Goal: Information Seeking & Learning: Learn about a topic

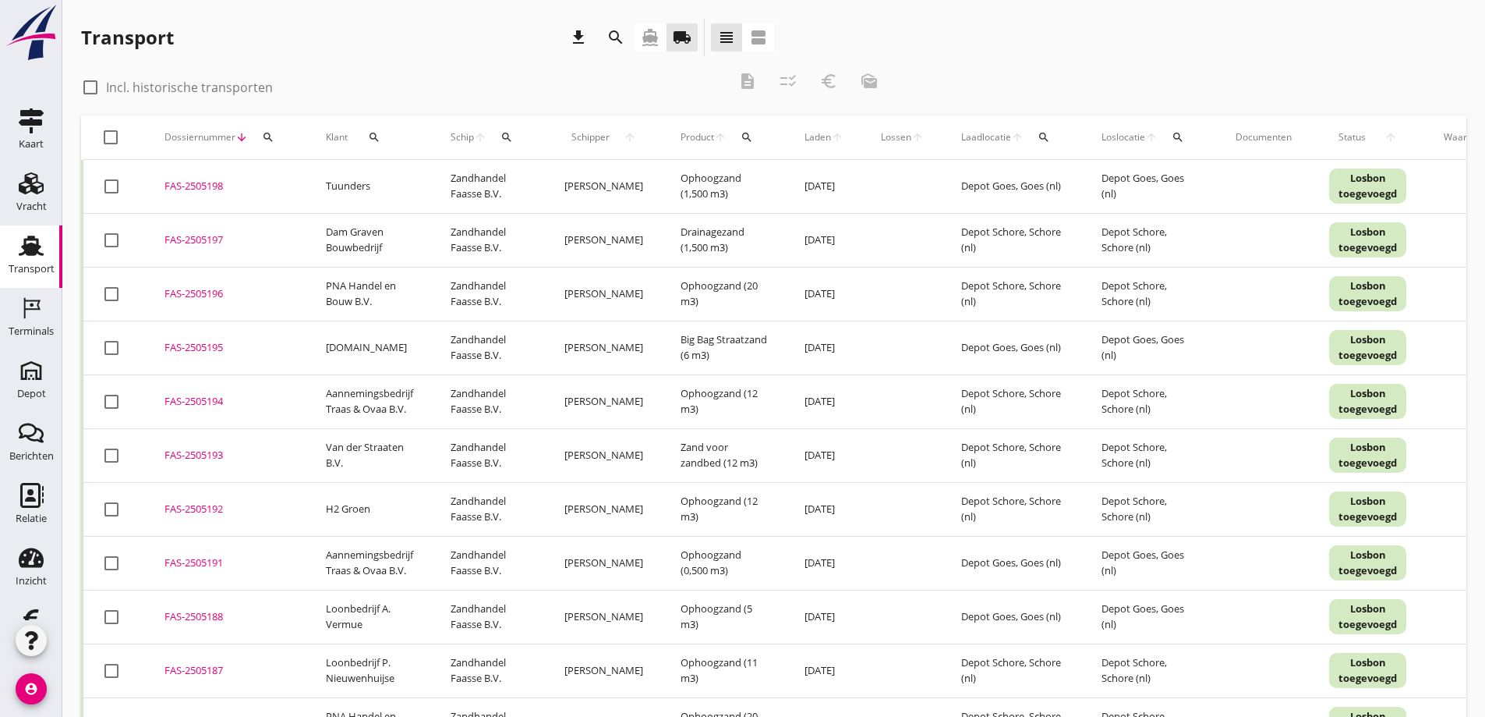
scroll to position [549, 0]
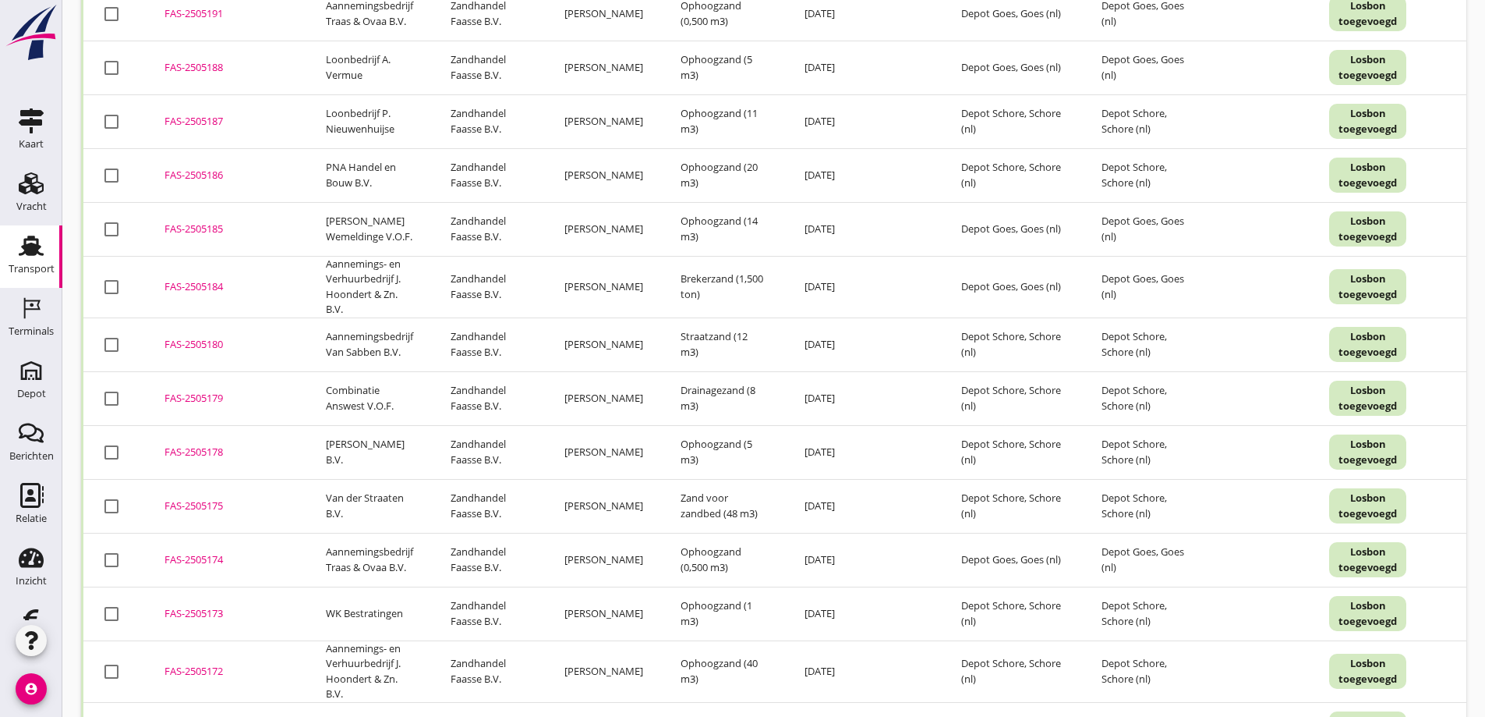
click at [210, 227] on div "FAS-2505185" at bounding box center [227, 229] width 124 height 16
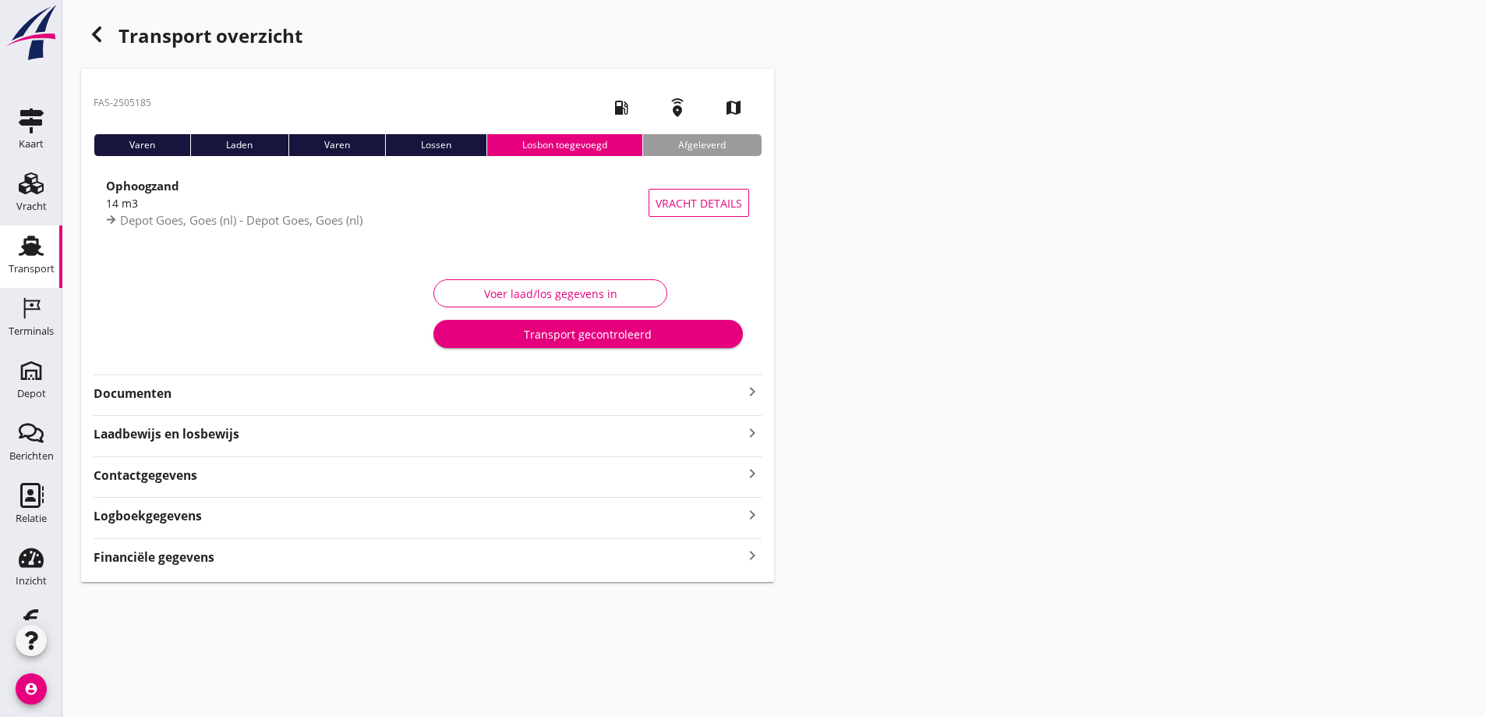
type input "14"
click at [566, 291] on div "Voer laad/los gegevens in" at bounding box center [550, 293] width 207 height 16
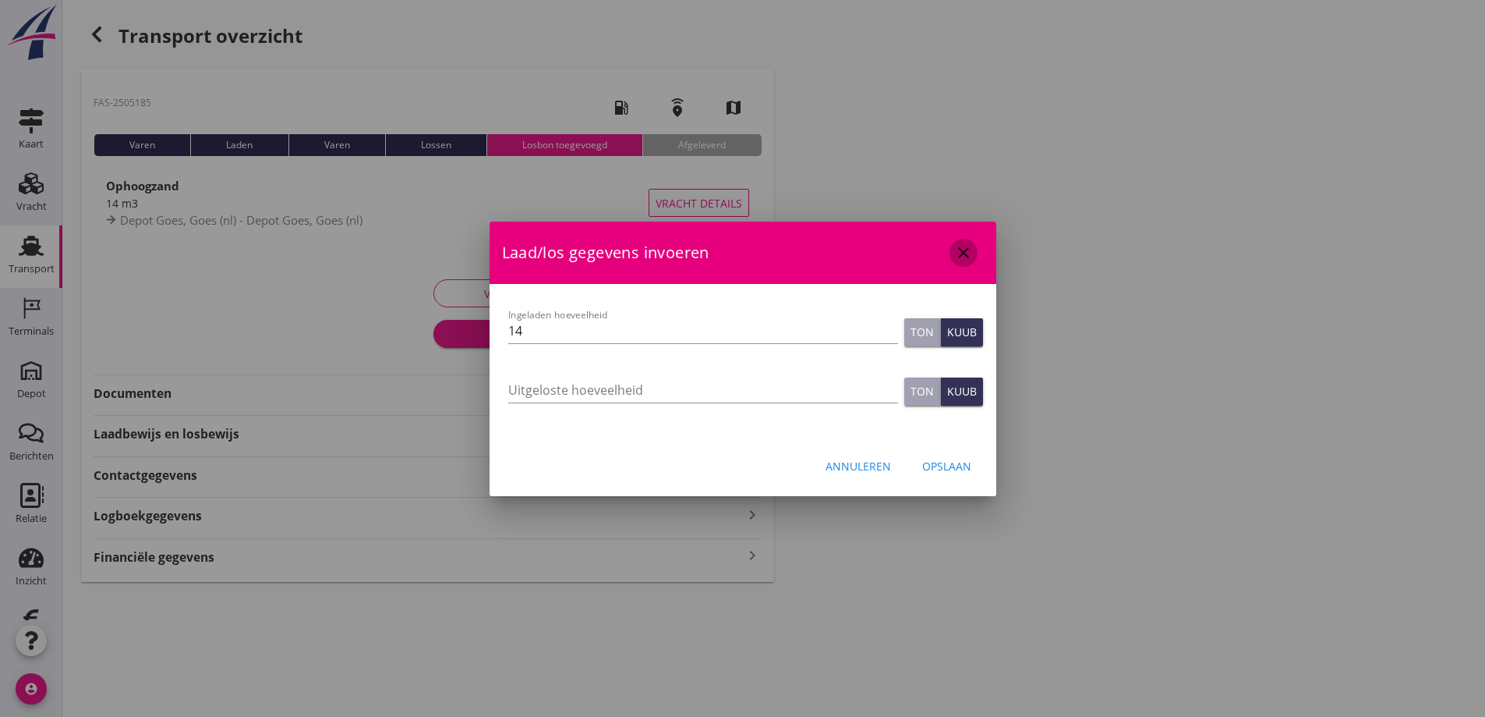
click at [965, 254] on icon "close" at bounding box center [963, 252] width 19 height 19
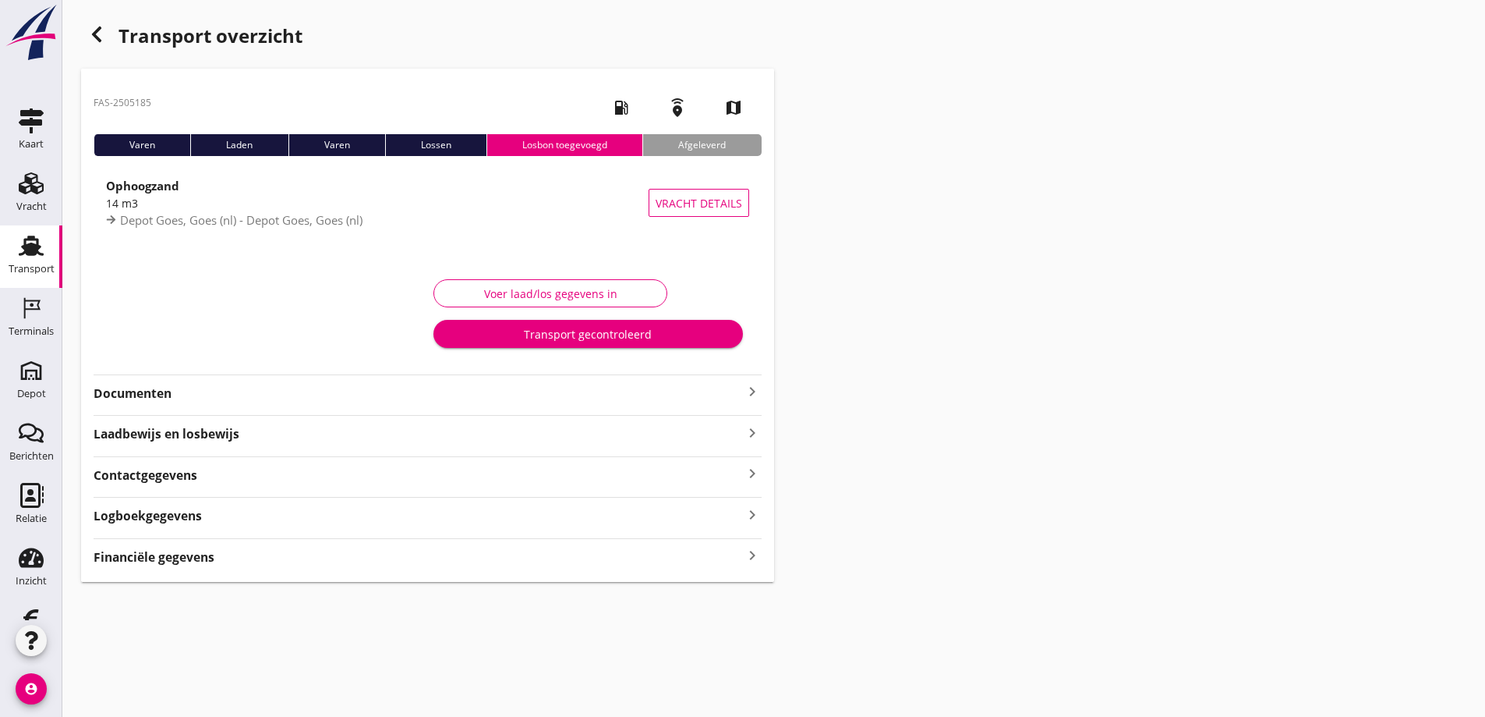
click at [101, 30] on icon "button" at bounding box center [96, 34] width 19 height 19
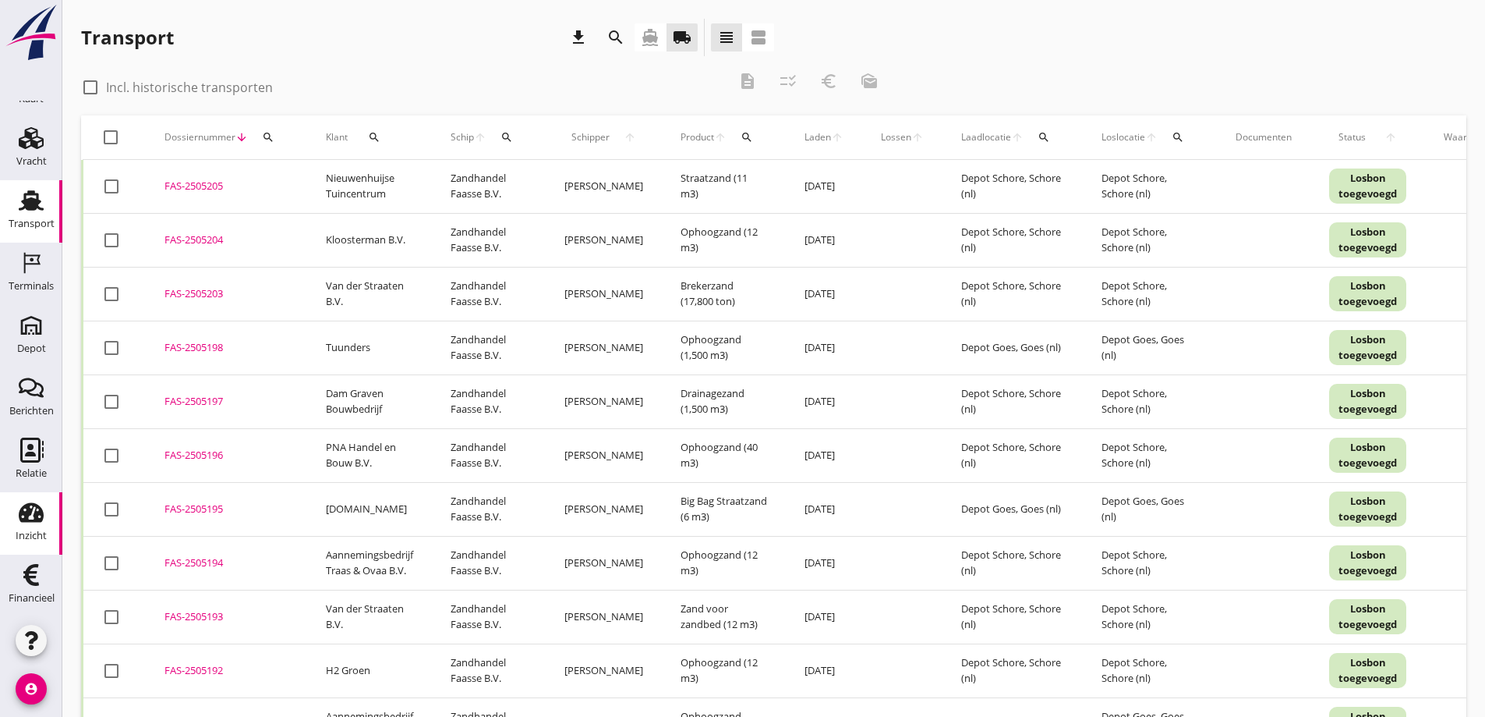
click at [20, 511] on use at bounding box center [31, 511] width 25 height 19
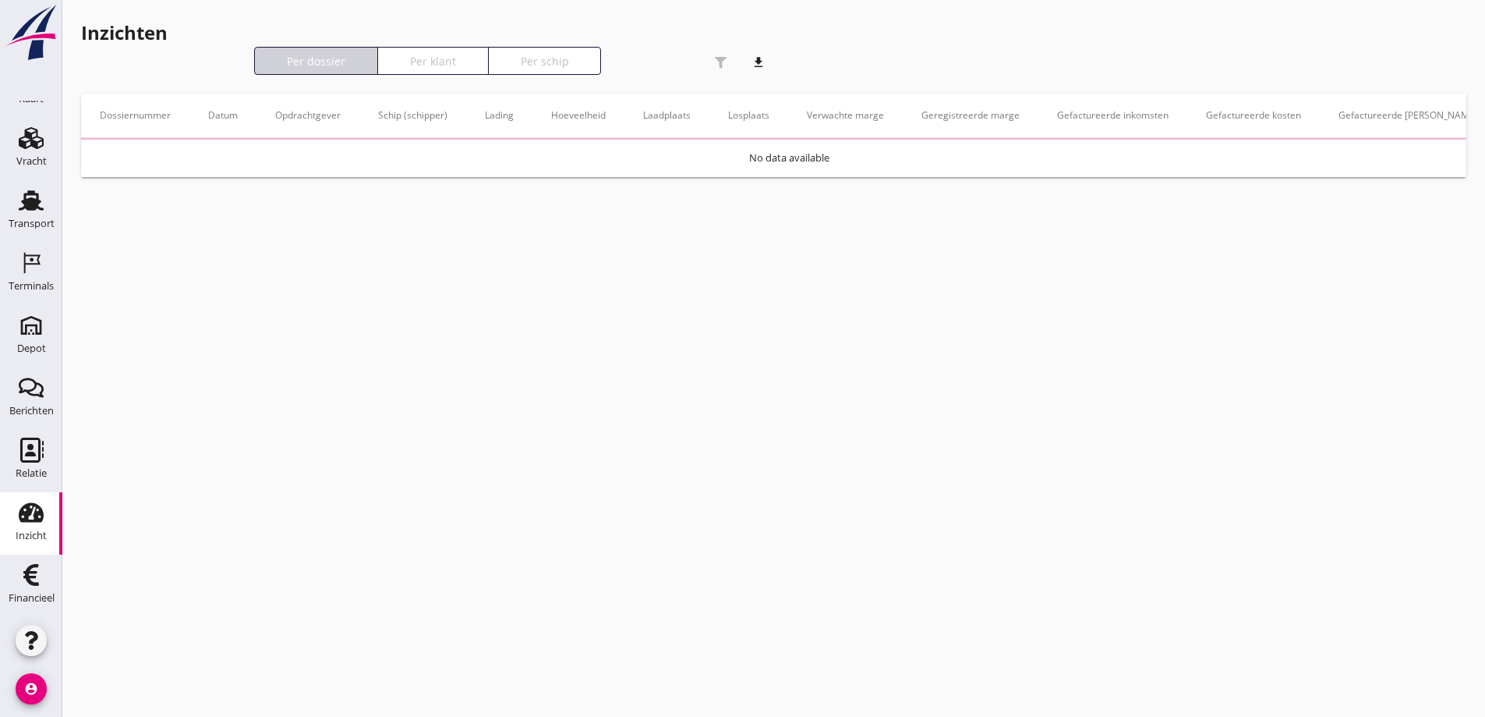
click at [441, 64] on div "Per klant" at bounding box center [432, 61] width 97 height 16
click at [339, 62] on div "Per dossier" at bounding box center [316, 61] width 110 height 16
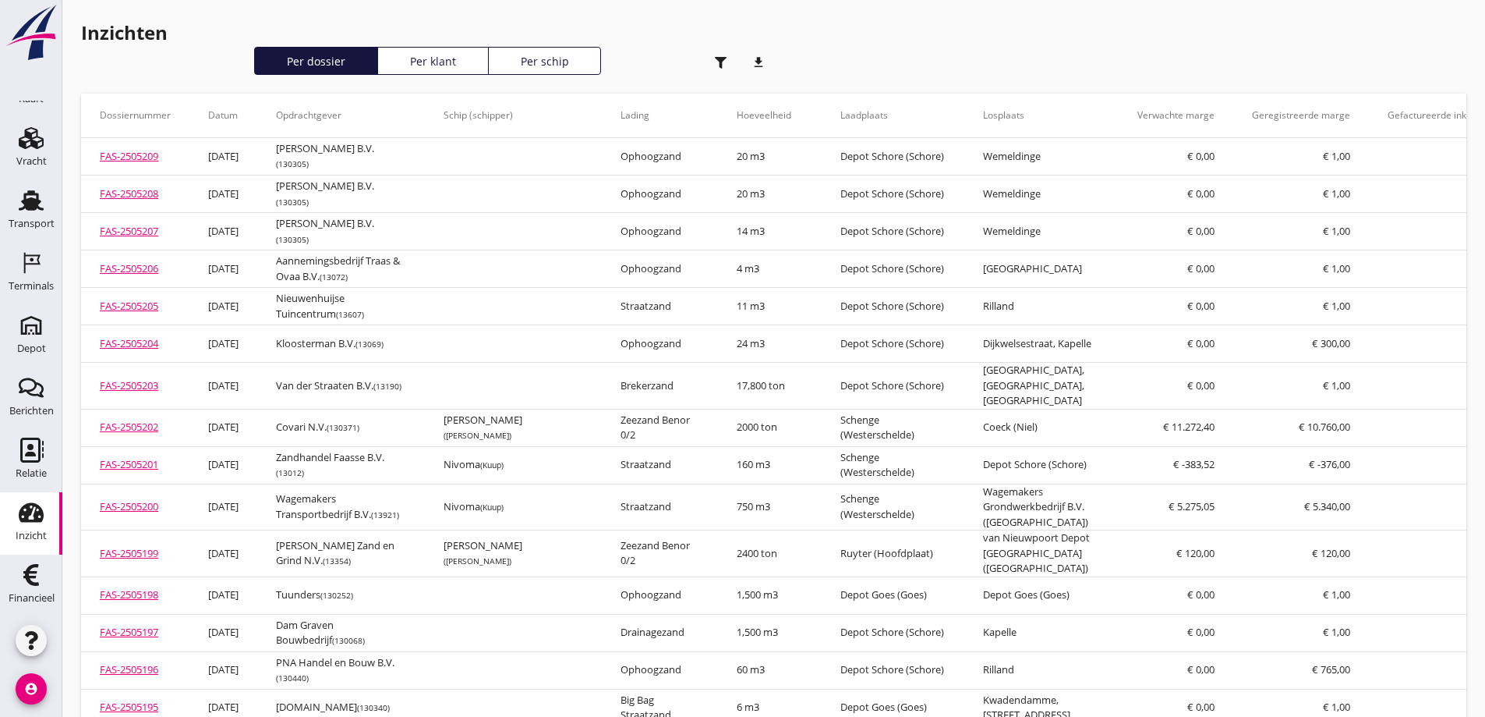
click at [431, 60] on div "Per klant" at bounding box center [432, 61] width 97 height 16
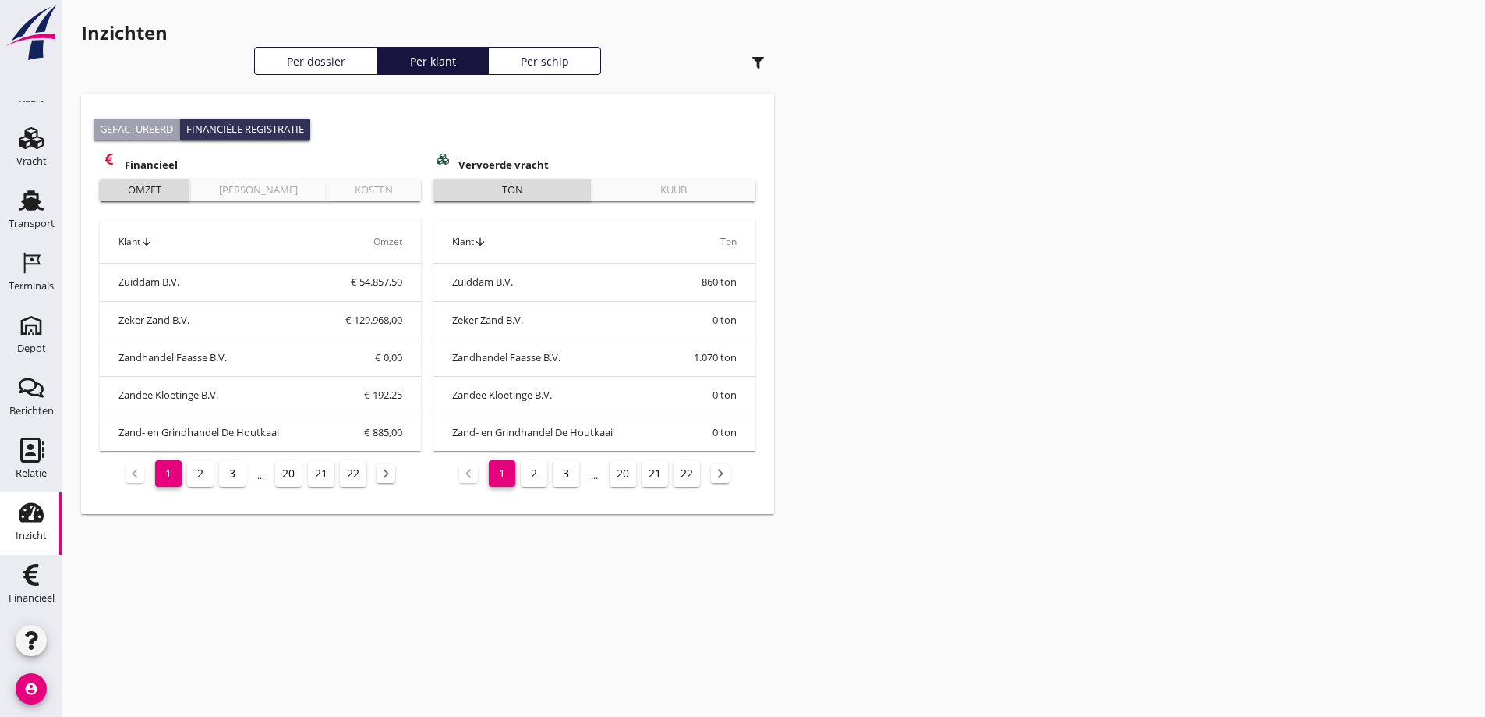
click at [317, 55] on div "Per dossier" at bounding box center [316, 61] width 110 height 16
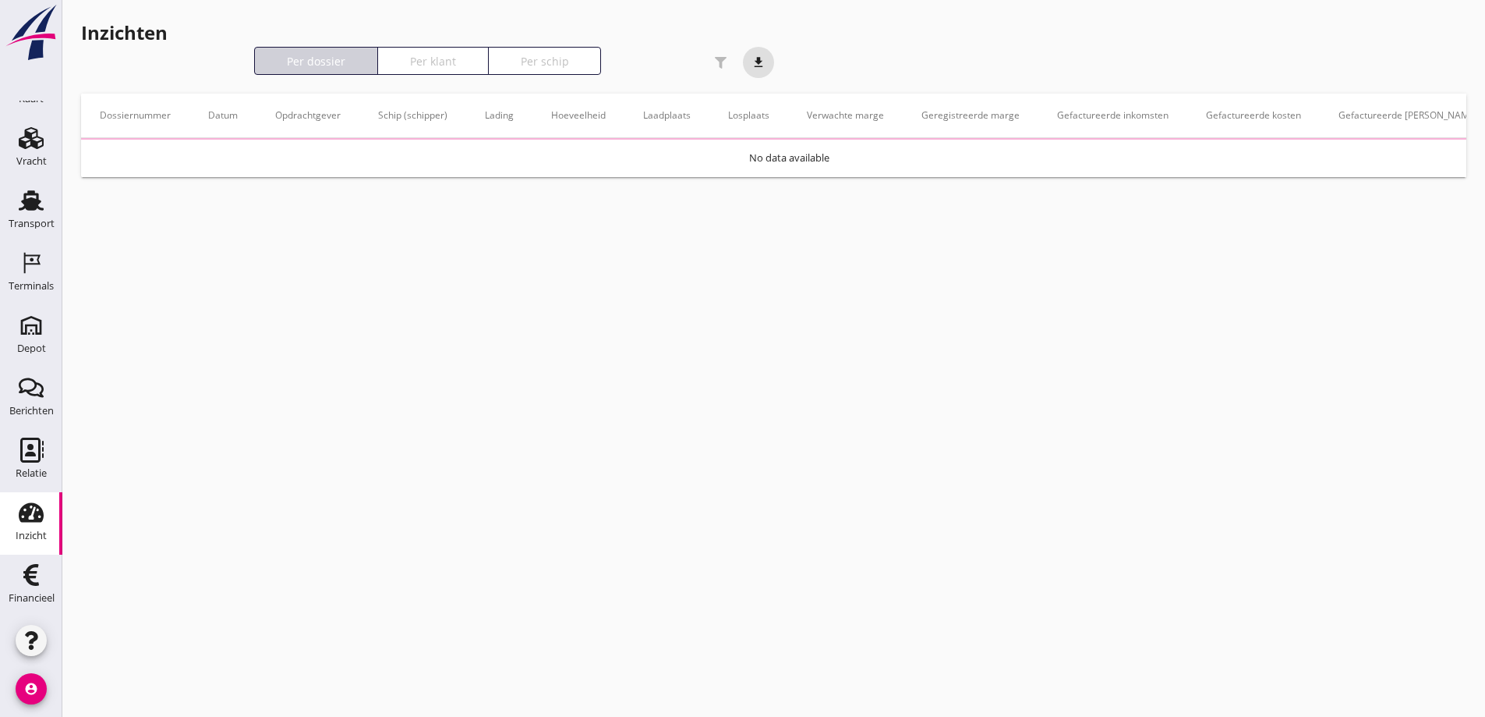
click at [760, 60] on icon "download" at bounding box center [758, 62] width 31 height 31
click at [757, 60] on div "Inzichten download Per dossier Per klant Per schip" at bounding box center [427, 47] width 693 height 56
click at [326, 58] on div "Per dossier" at bounding box center [316, 61] width 110 height 16
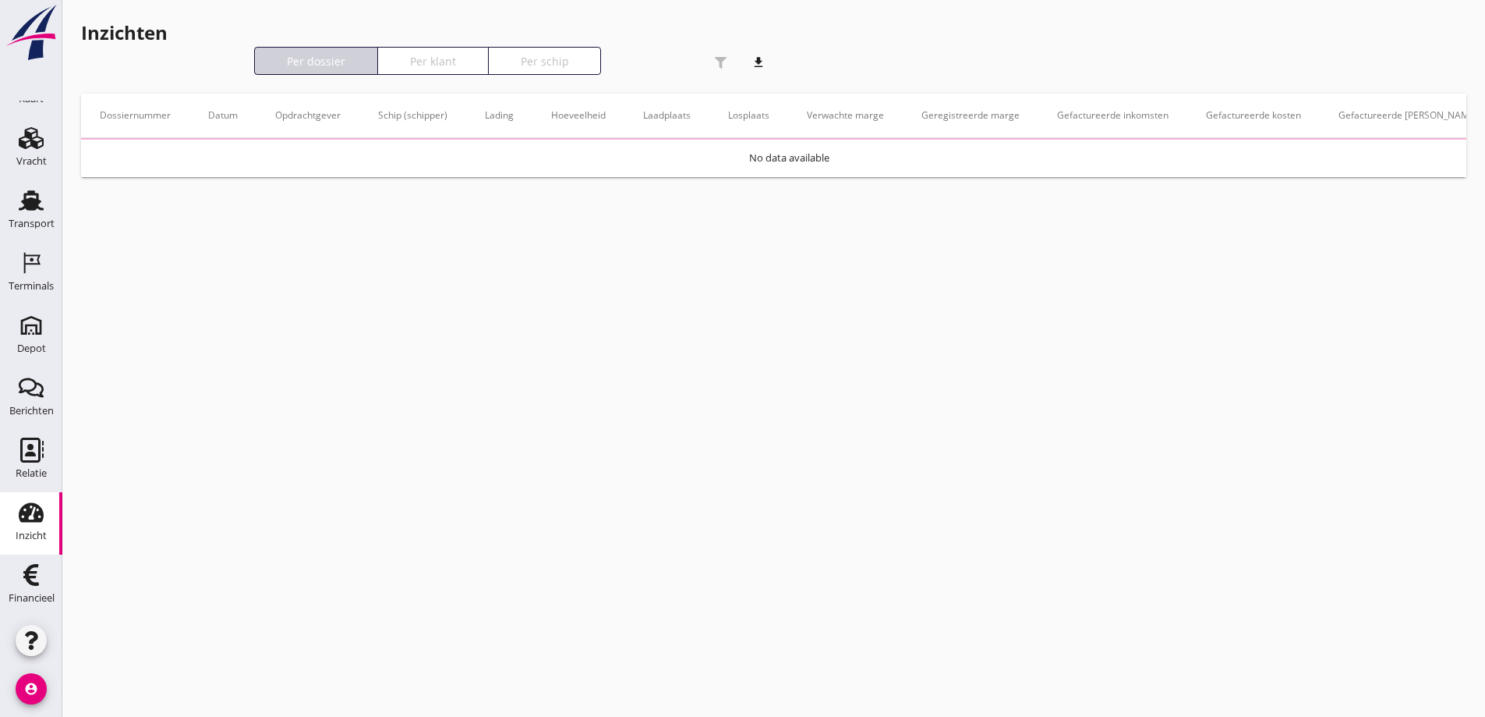
click at [326, 58] on div "Per dossier" at bounding box center [316, 61] width 110 height 16
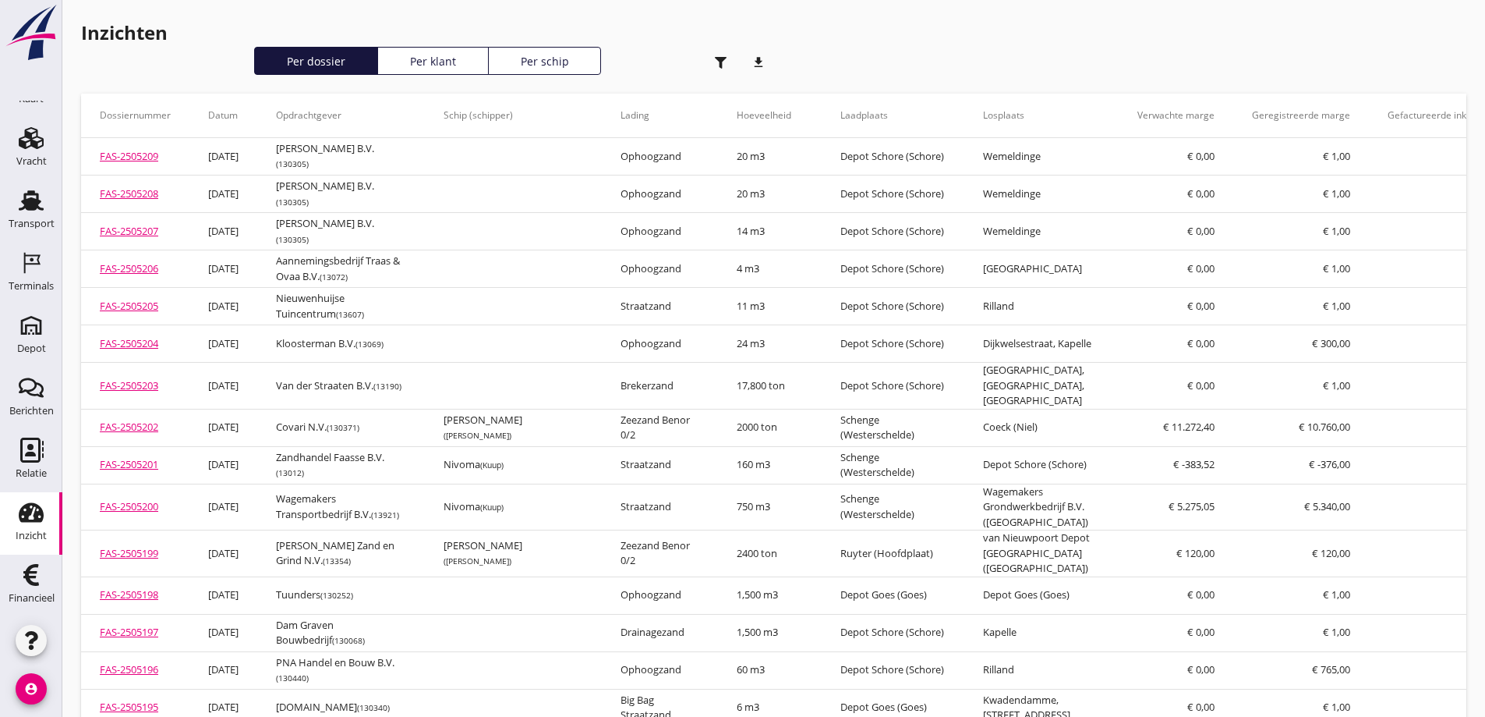
click at [758, 58] on icon "download" at bounding box center [758, 62] width 31 height 31
click at [722, 58] on use "button" at bounding box center [721, 63] width 12 height 12
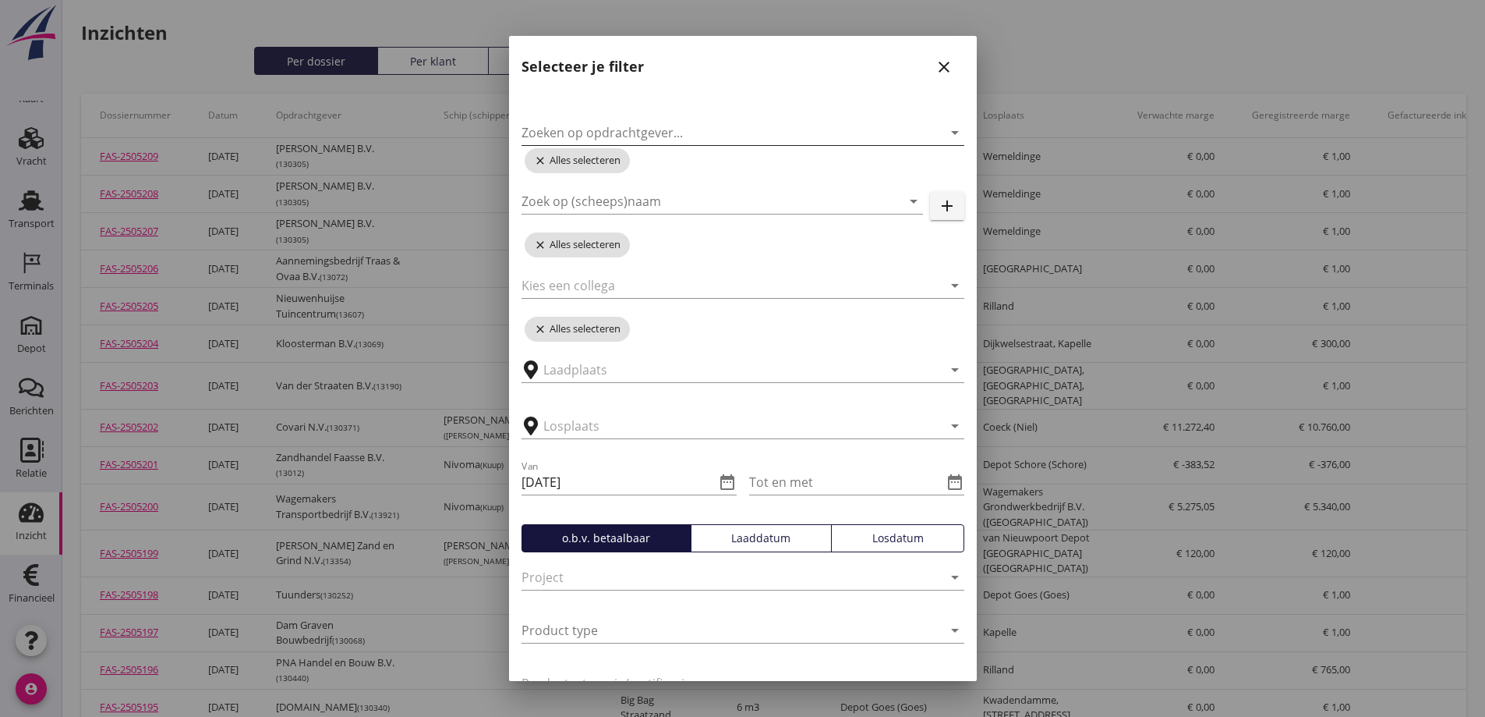
click at [644, 121] on input "Zoeken op opdrachtgever..." at bounding box center [721, 132] width 399 height 25
type input "traas"
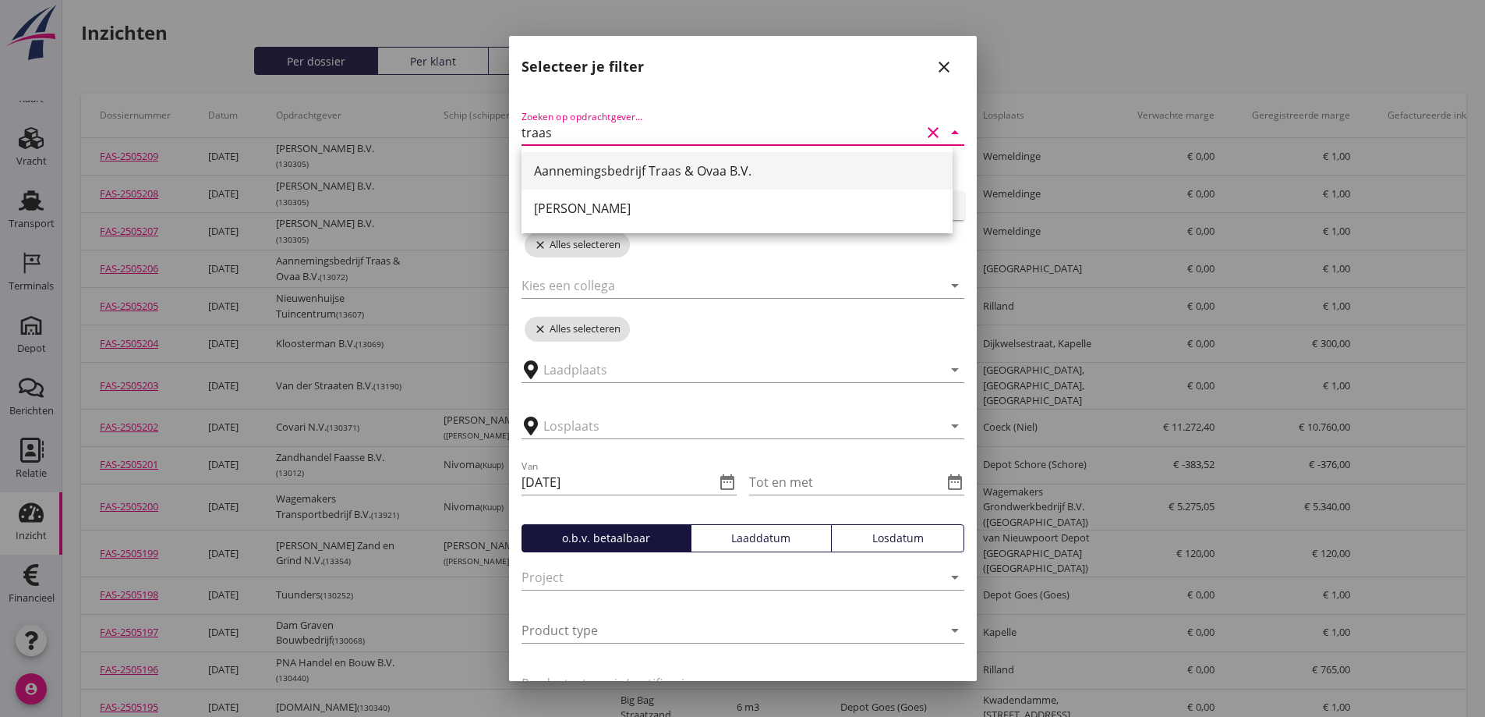
click at [594, 174] on div "Aannemingsbedrijf Traas & Ovaa B.V." at bounding box center [737, 170] width 406 height 19
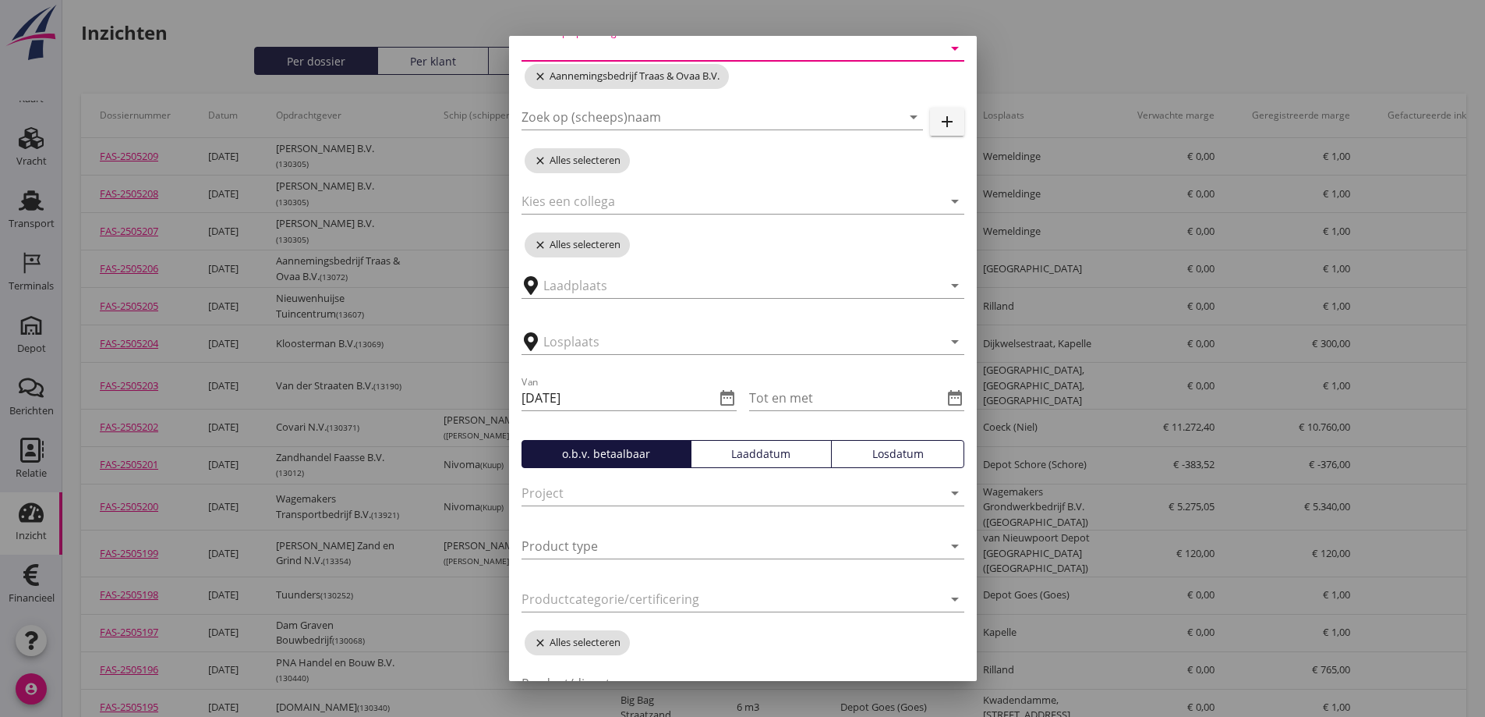
scroll to position [156, 0]
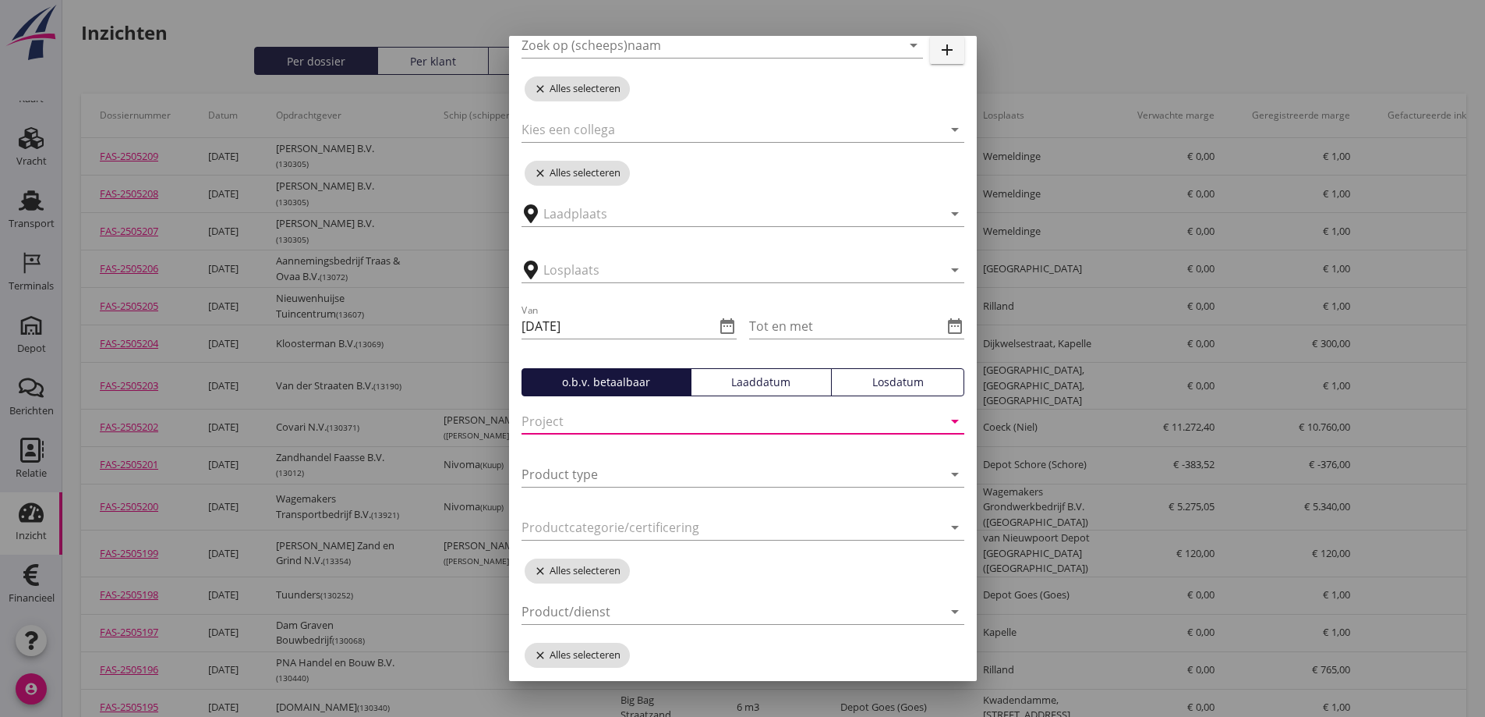
click at [614, 416] on input "text" at bounding box center [721, 421] width 399 height 25
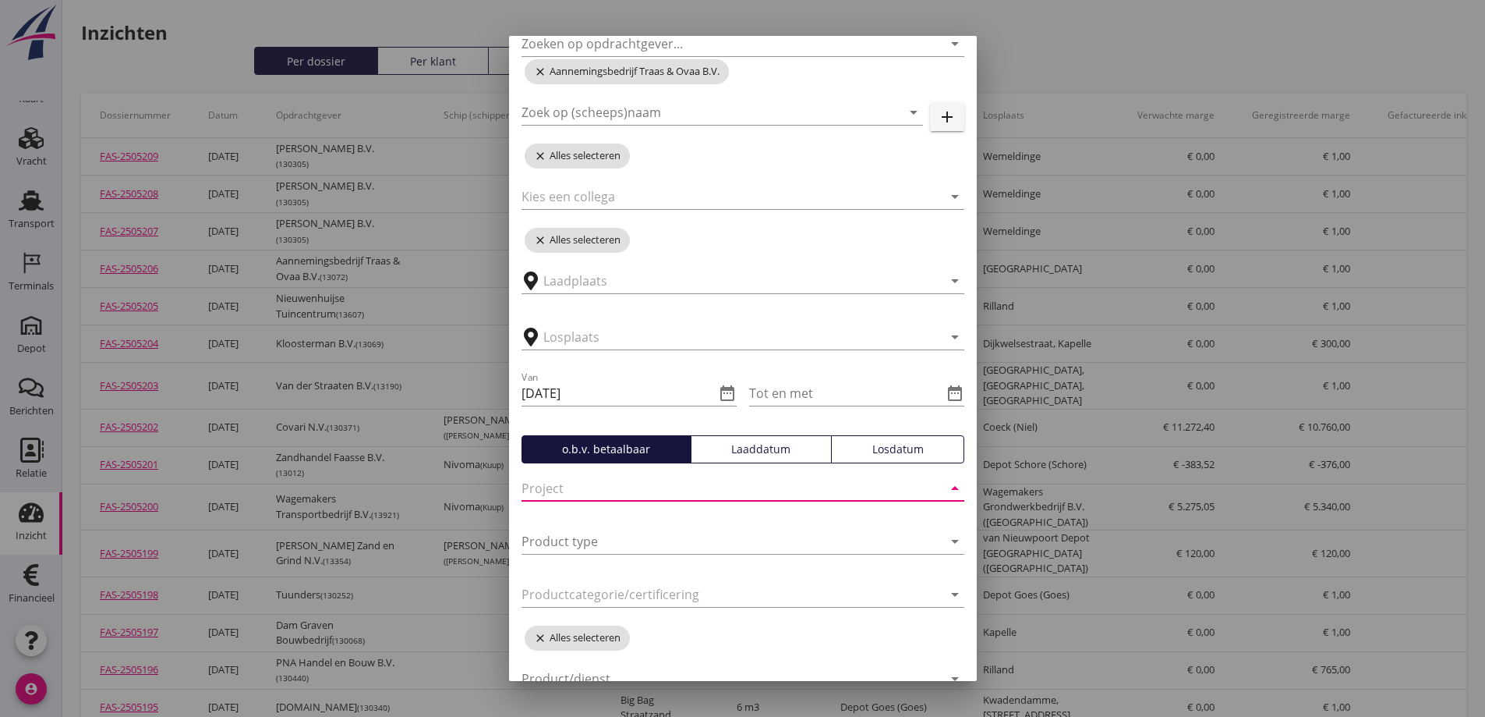
scroll to position [0, 0]
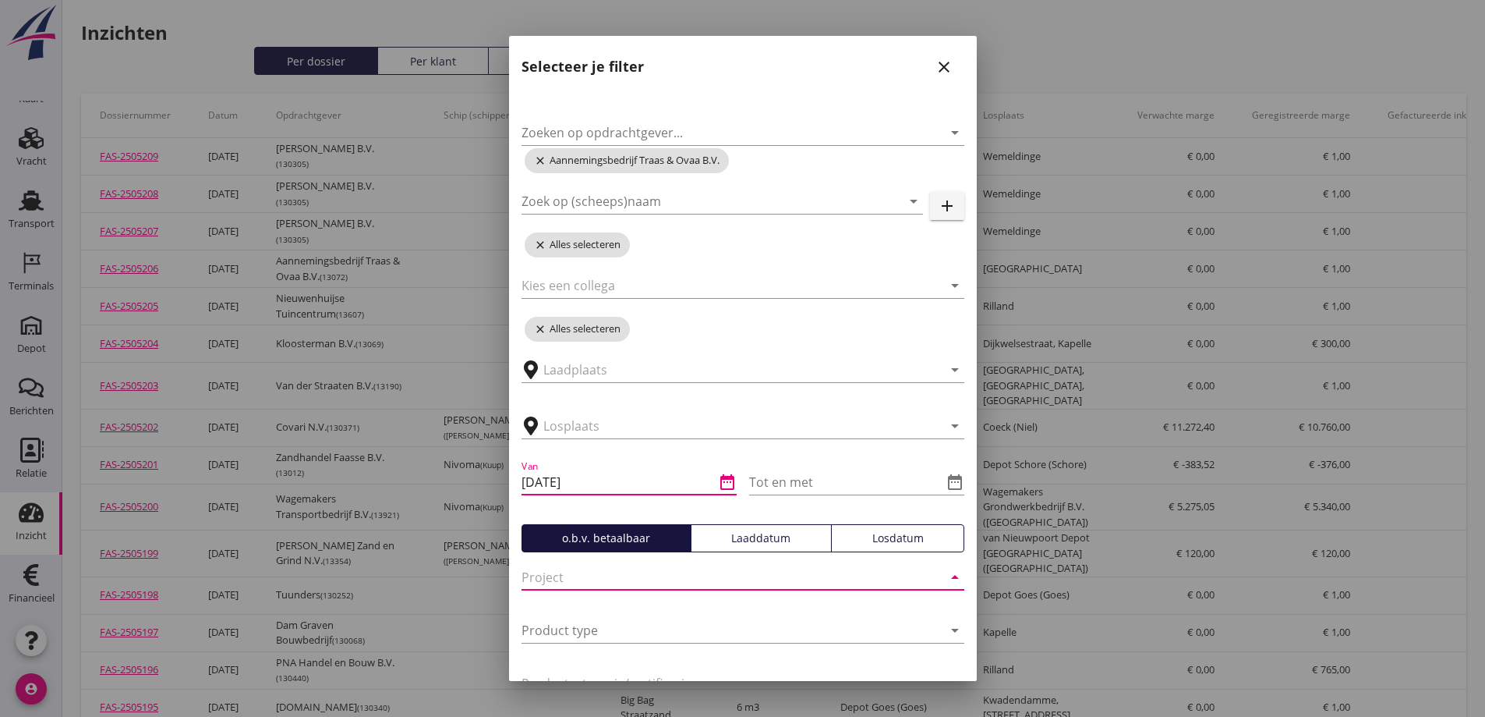
click at [586, 487] on input "[DATE]" at bounding box center [618, 481] width 193 height 25
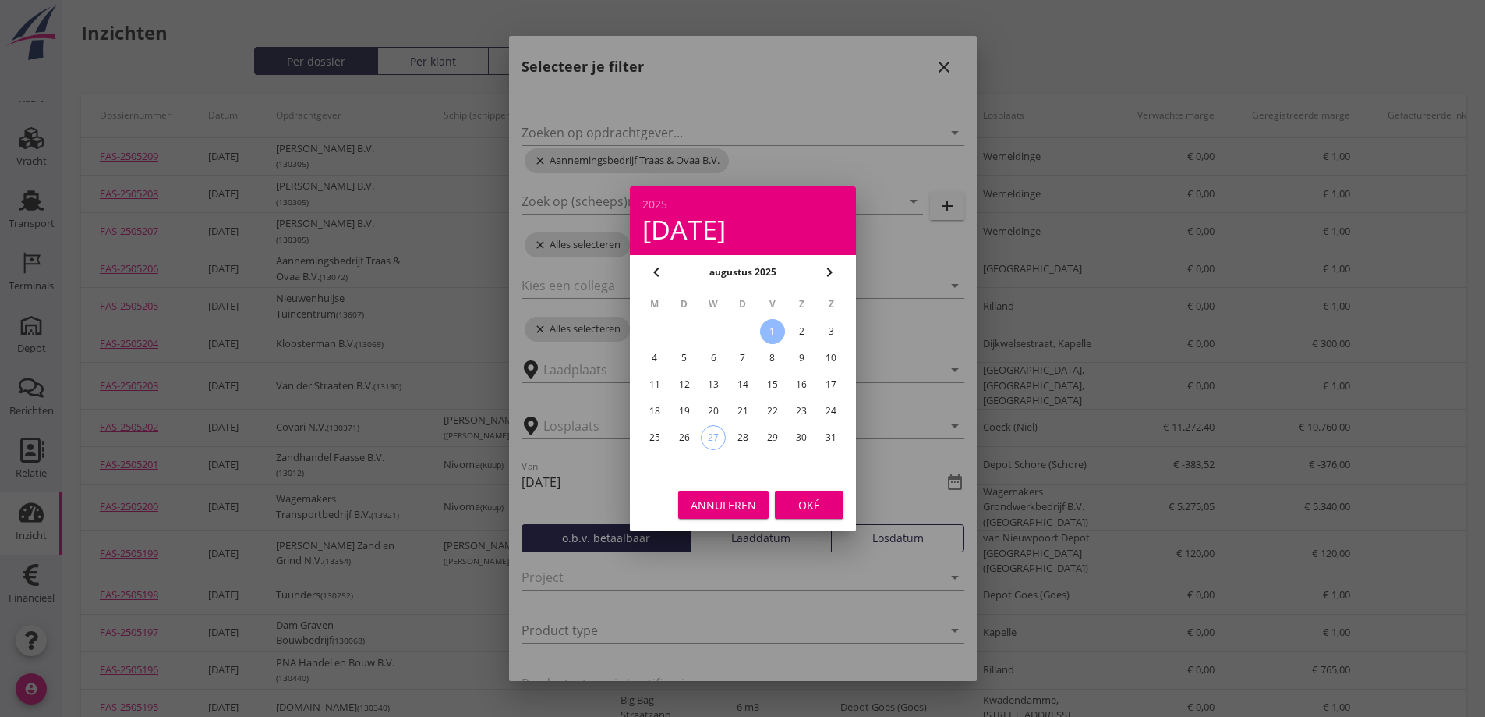
click at [660, 271] on icon "chevron_left" at bounding box center [656, 272] width 19 height 19
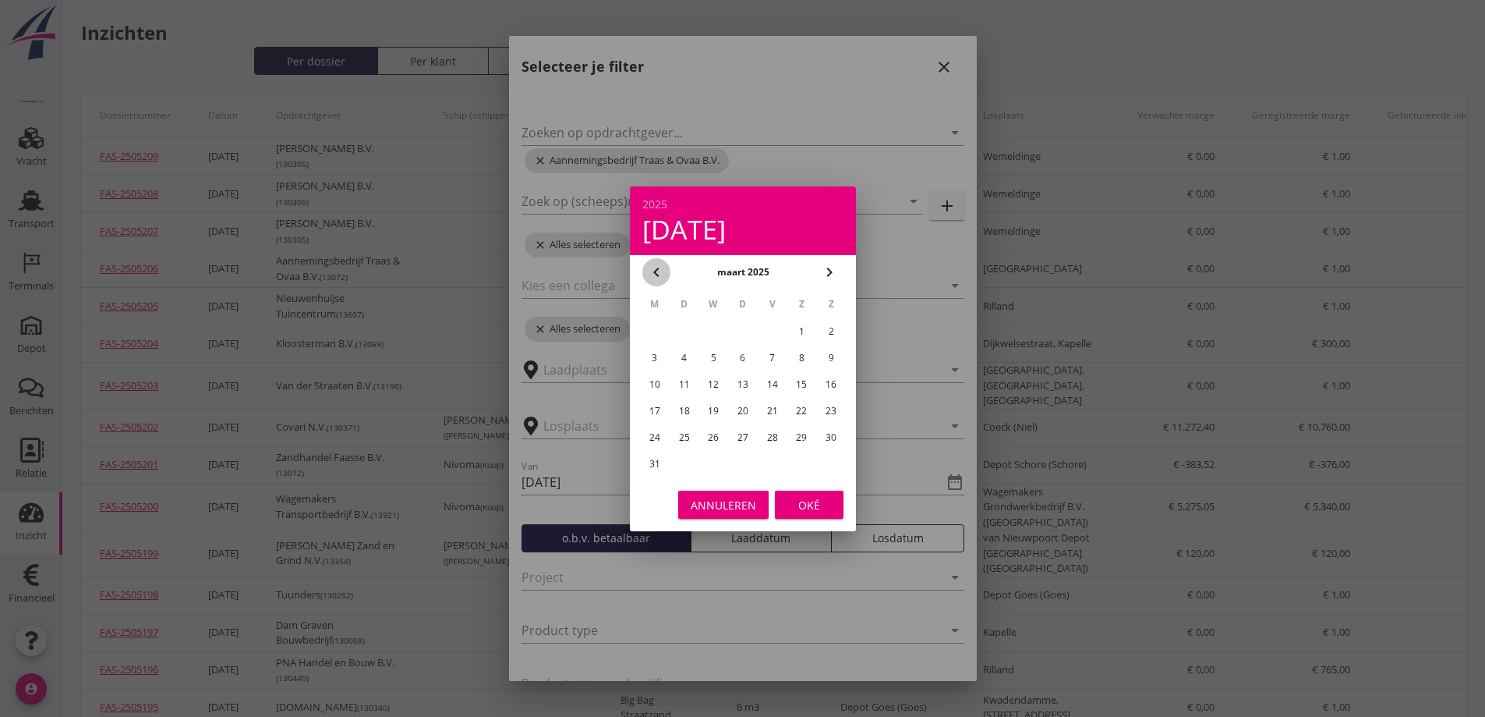
click at [660, 271] on icon "chevron_left" at bounding box center [656, 272] width 19 height 19
click at [830, 267] on icon "chevron_right" at bounding box center [829, 272] width 19 height 19
click at [803, 327] on div "1" at bounding box center [801, 331] width 25 height 25
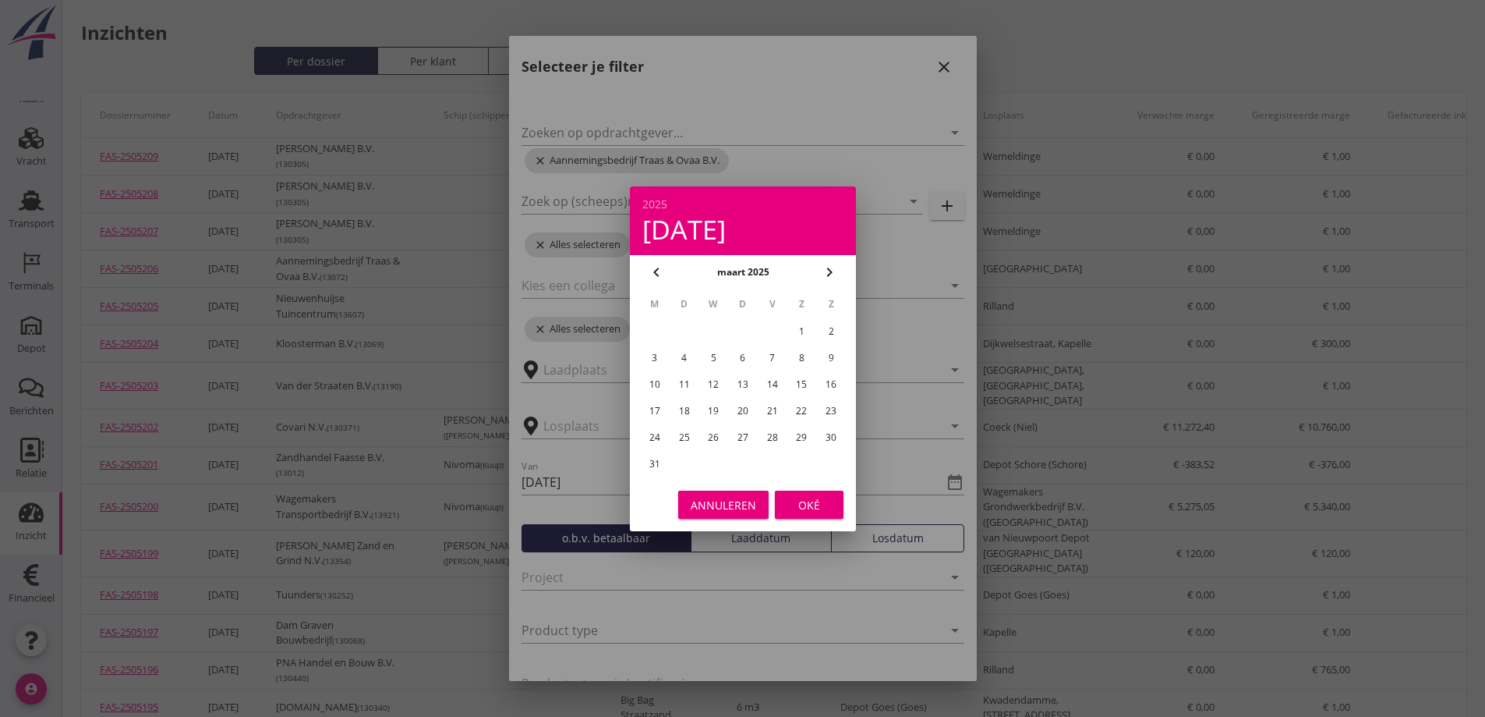
type input "[DATE]"
click at [821, 507] on div "Oké" at bounding box center [810, 504] width 44 height 16
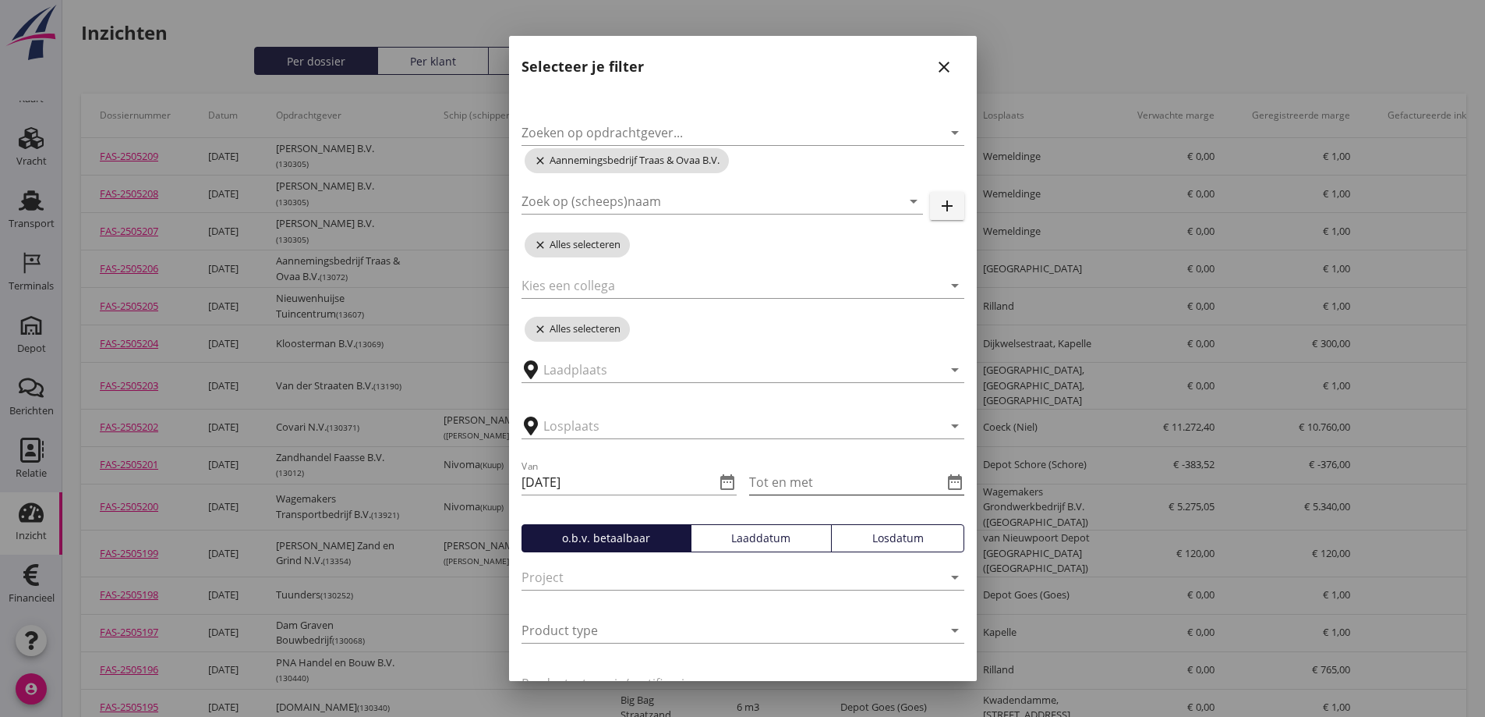
click at [948, 479] on icon "date_range" at bounding box center [955, 482] width 19 height 19
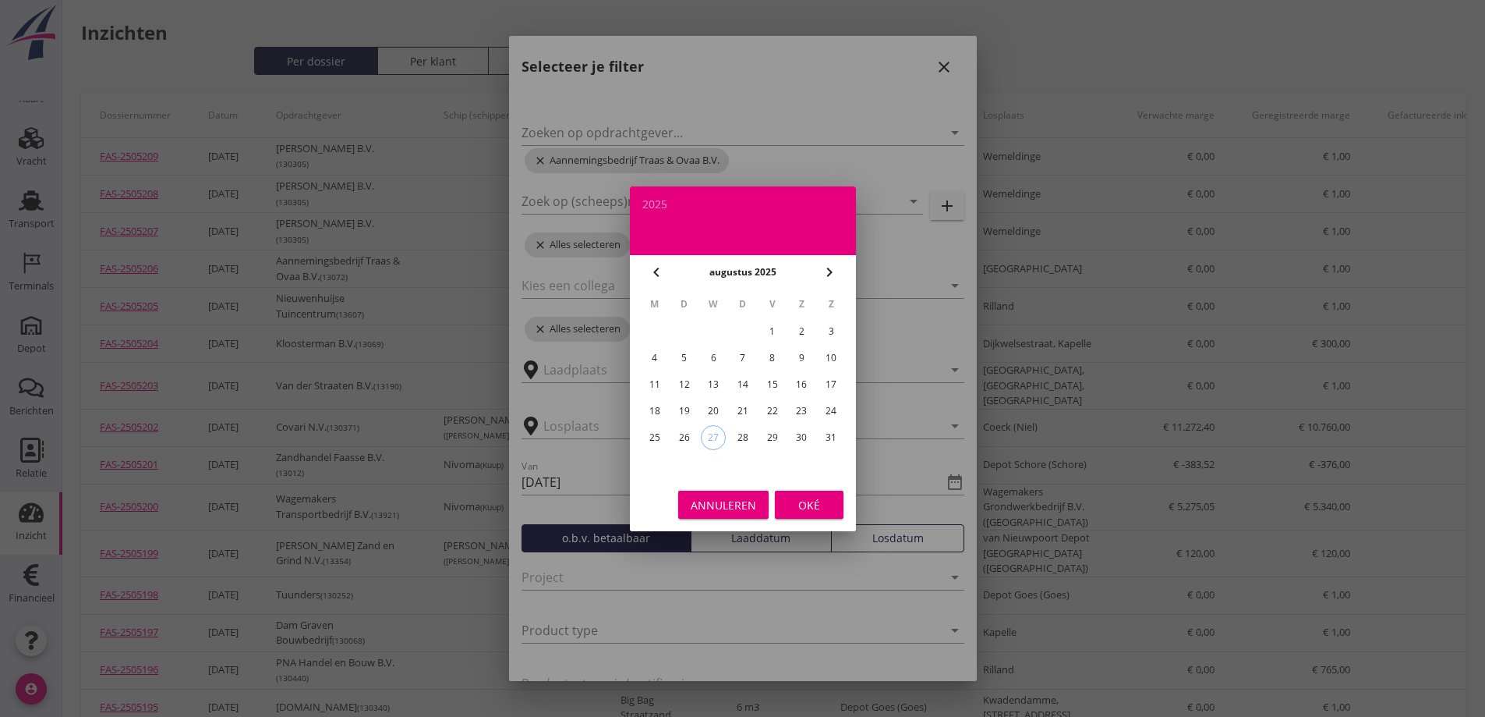
click at [770, 328] on div "1" at bounding box center [771, 331] width 25 height 25
type input "[DATE]"
click at [814, 501] on div "Oké" at bounding box center [810, 504] width 44 height 16
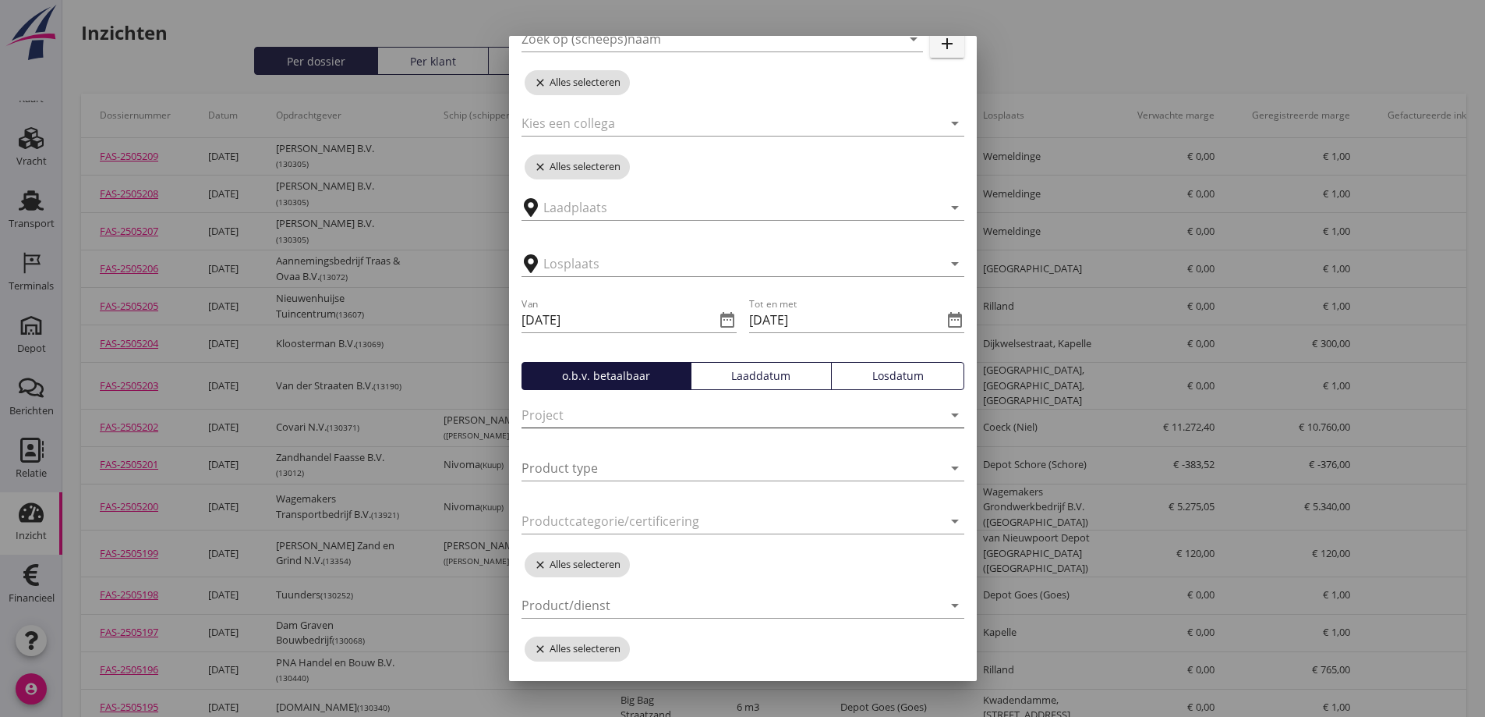
scroll to position [258, 0]
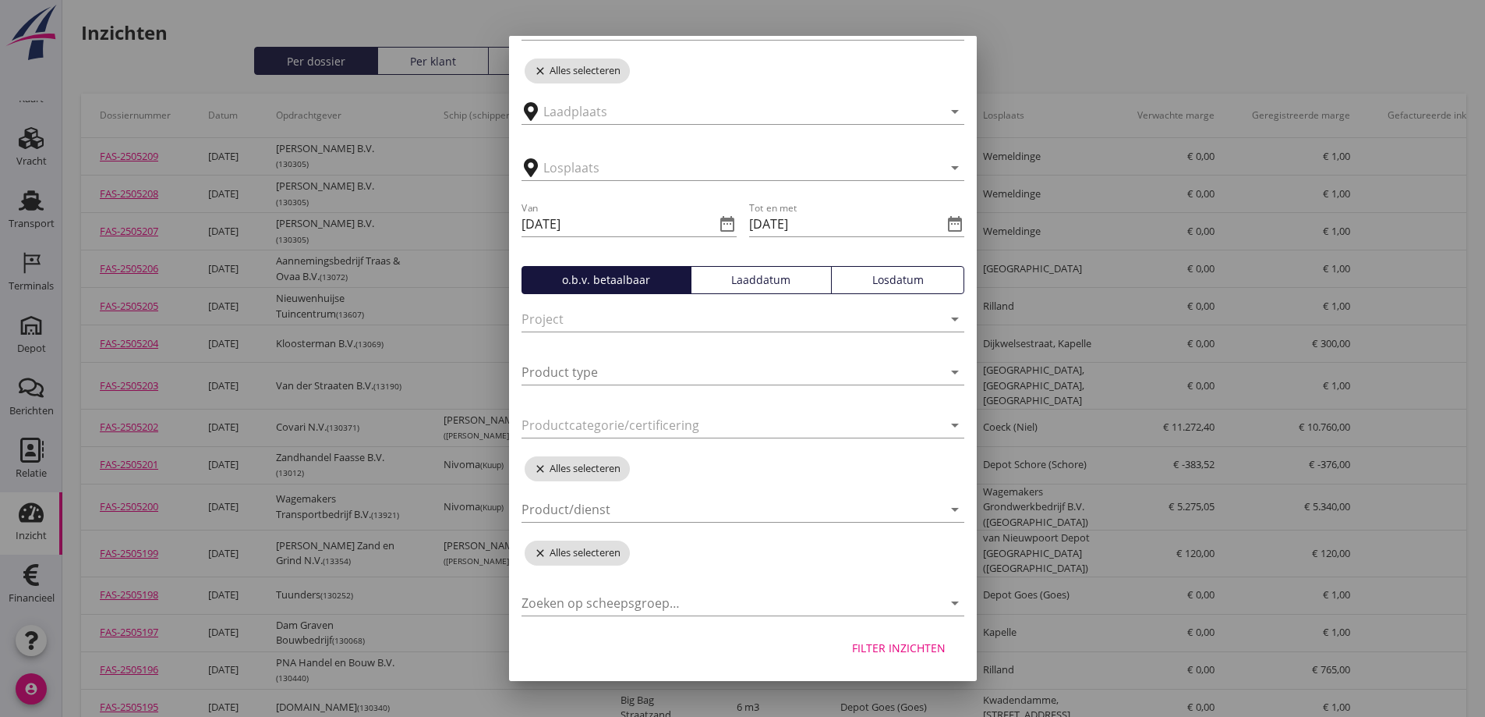
click at [887, 643] on div "Filter inzichten" at bounding box center [899, 647] width 94 height 16
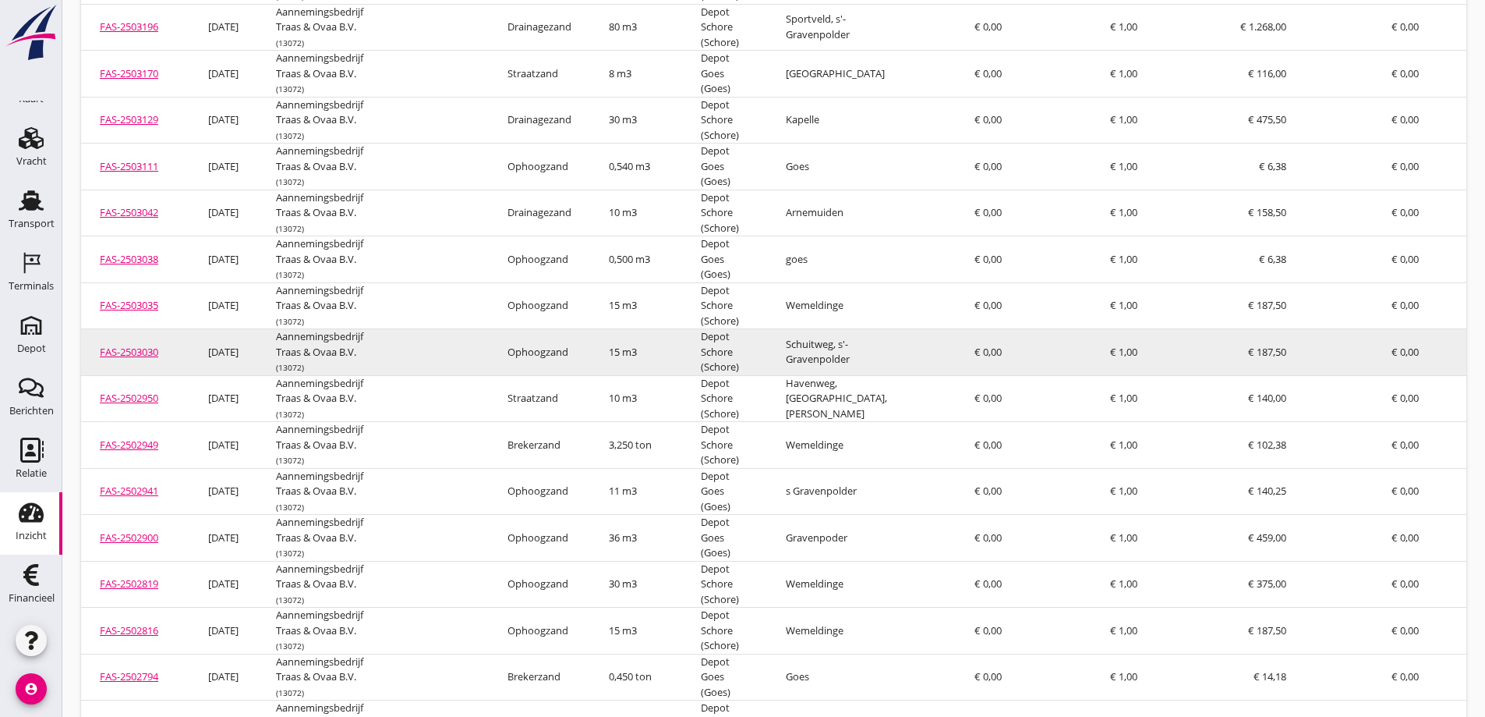
scroll to position [3275, 0]
